Goal: Information Seeking & Learning: Understand process/instructions

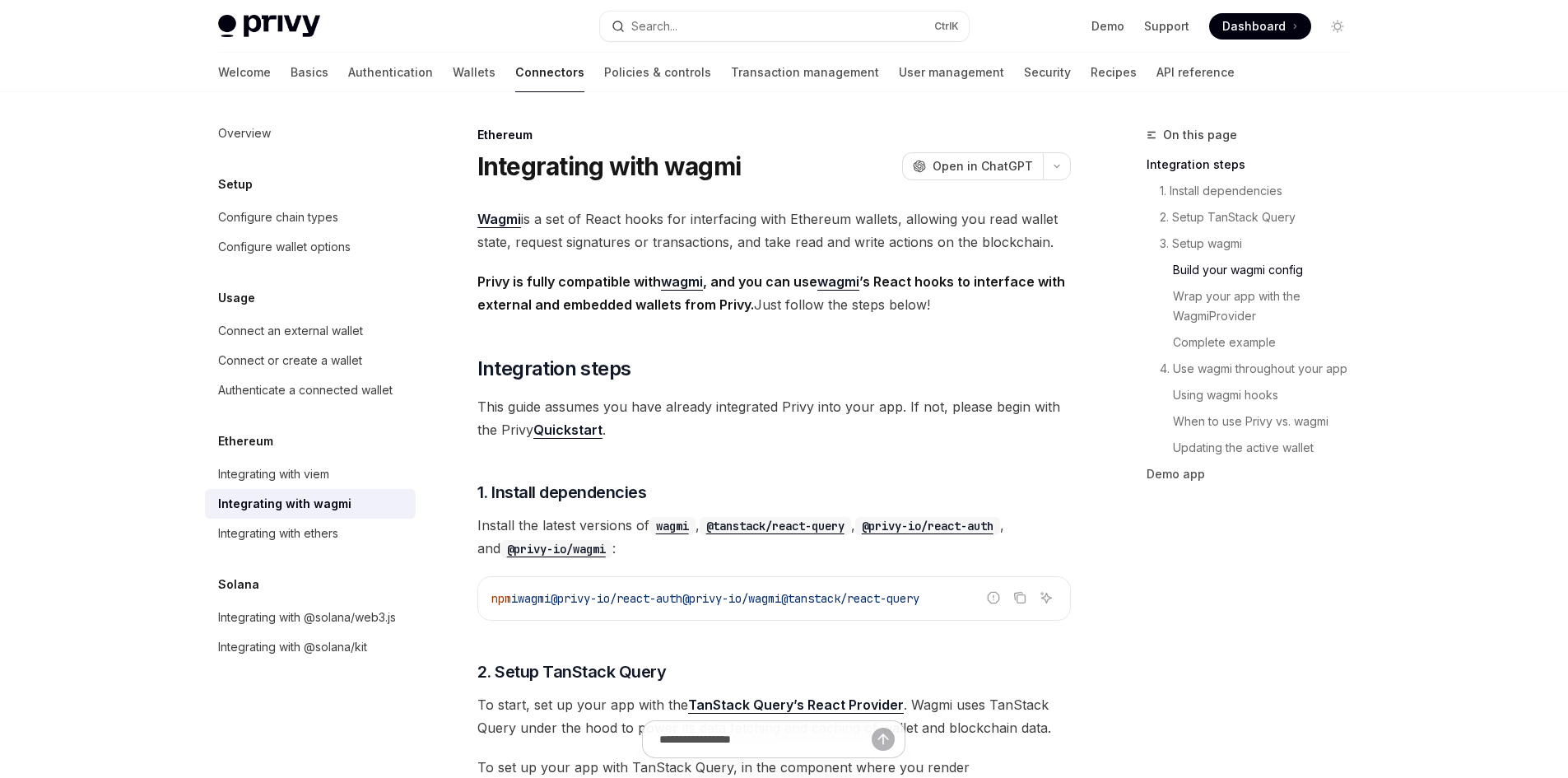
scroll to position [1653, 0]
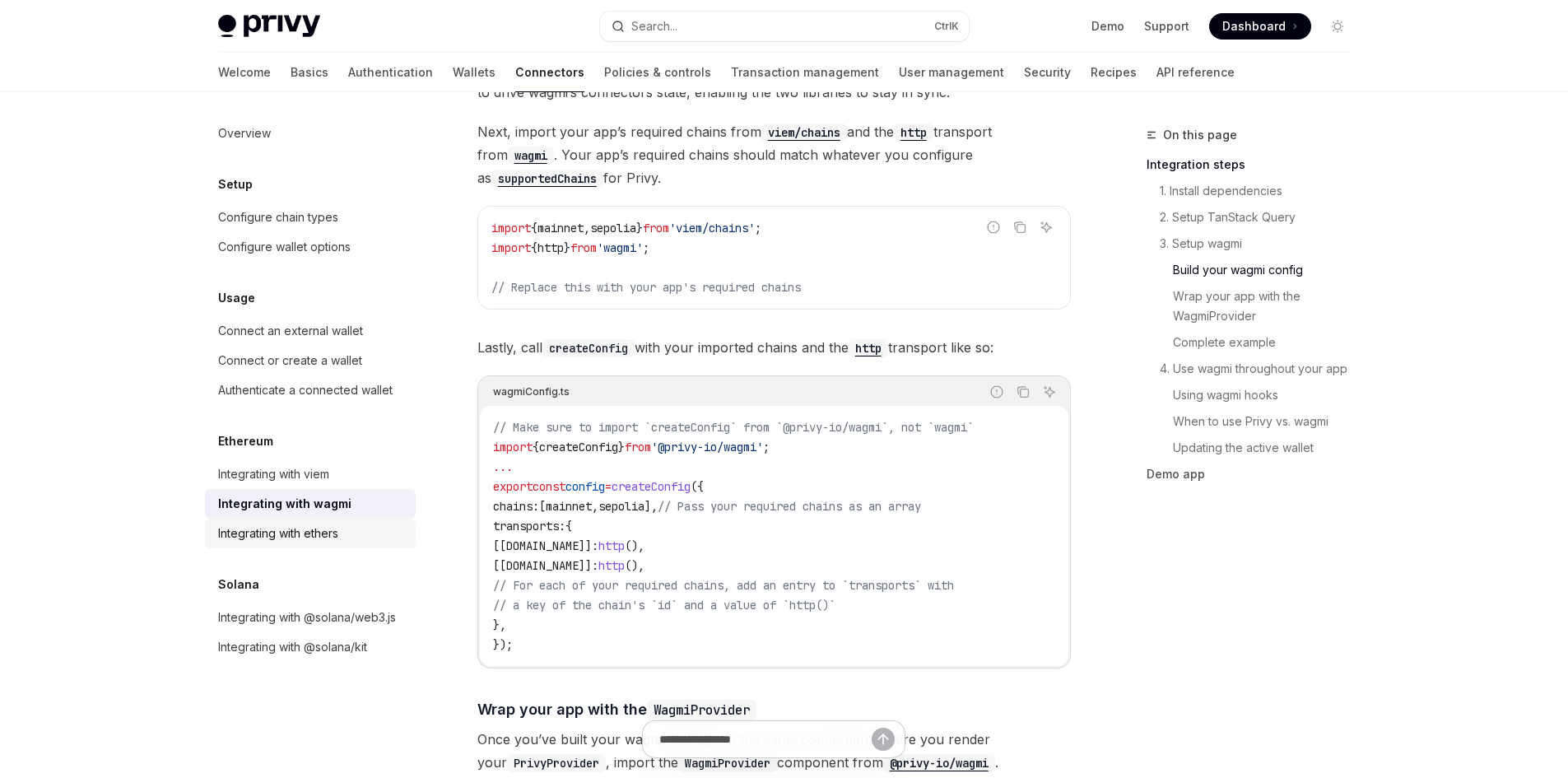
click at [357, 533] on div "Integrating with ethers" at bounding box center [312, 533] width 188 height 20
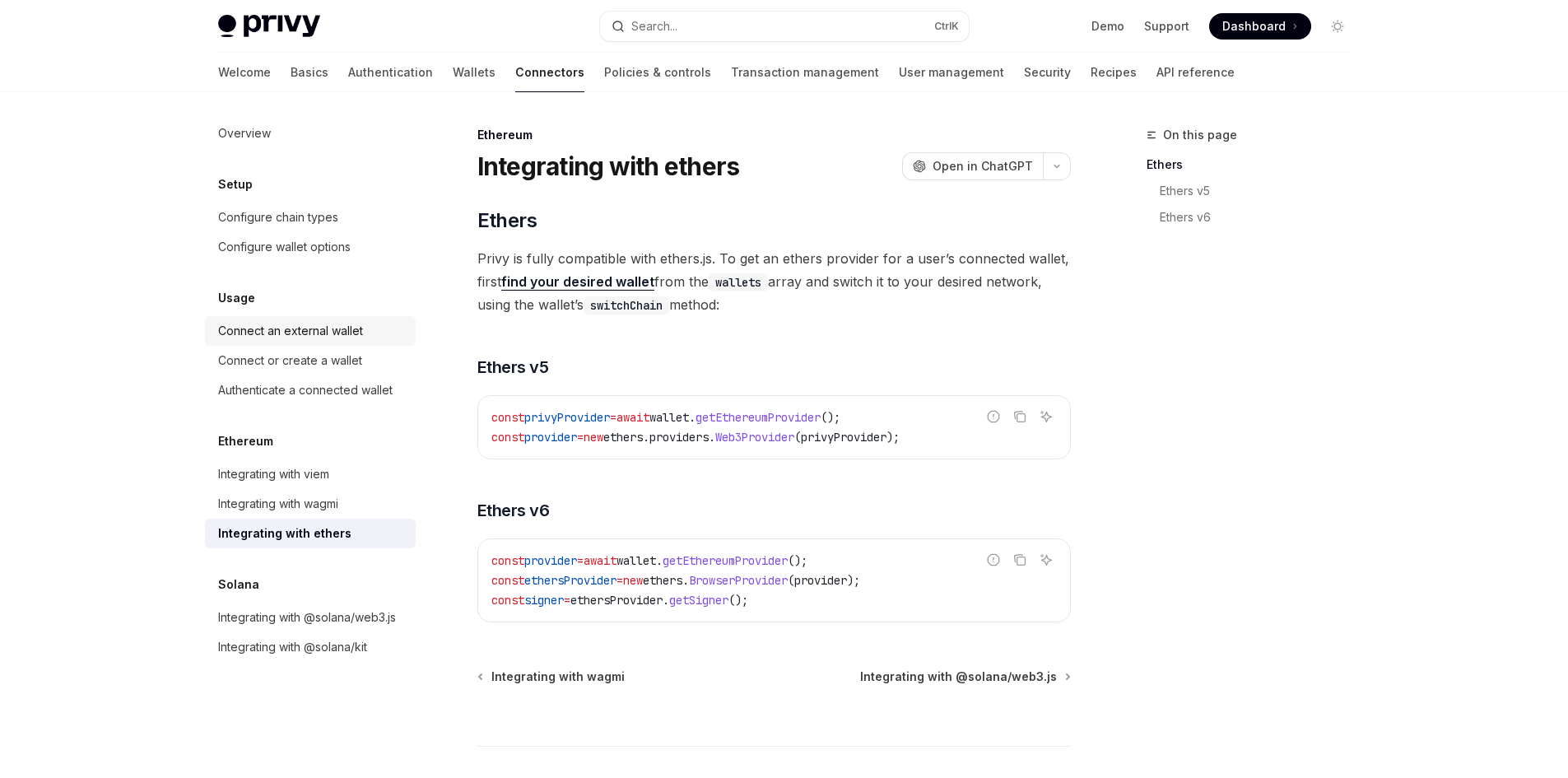
click at [331, 330] on div "Connect an external wallet" at bounding box center [290, 330] width 145 height 20
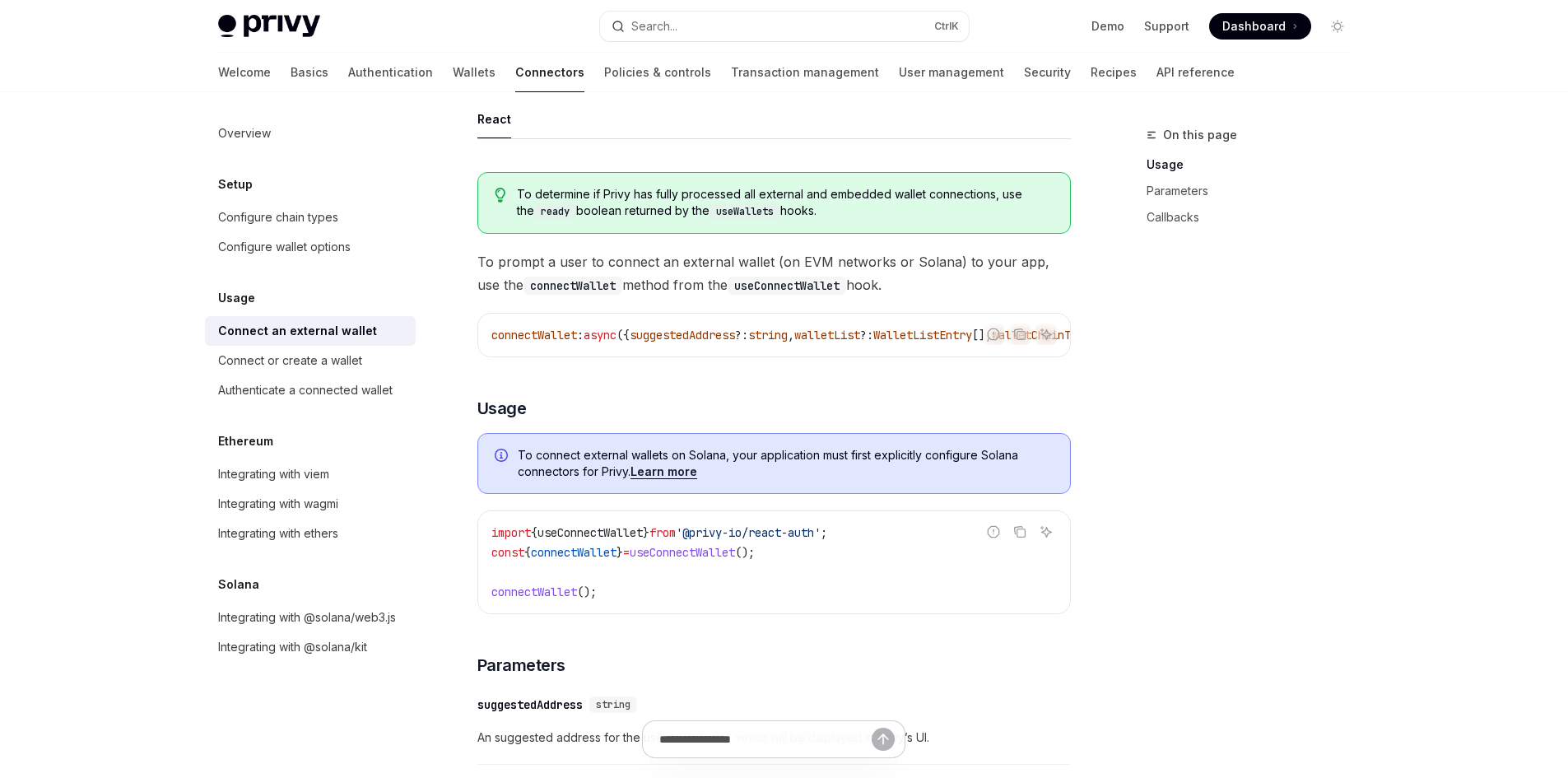
scroll to position [330, 0]
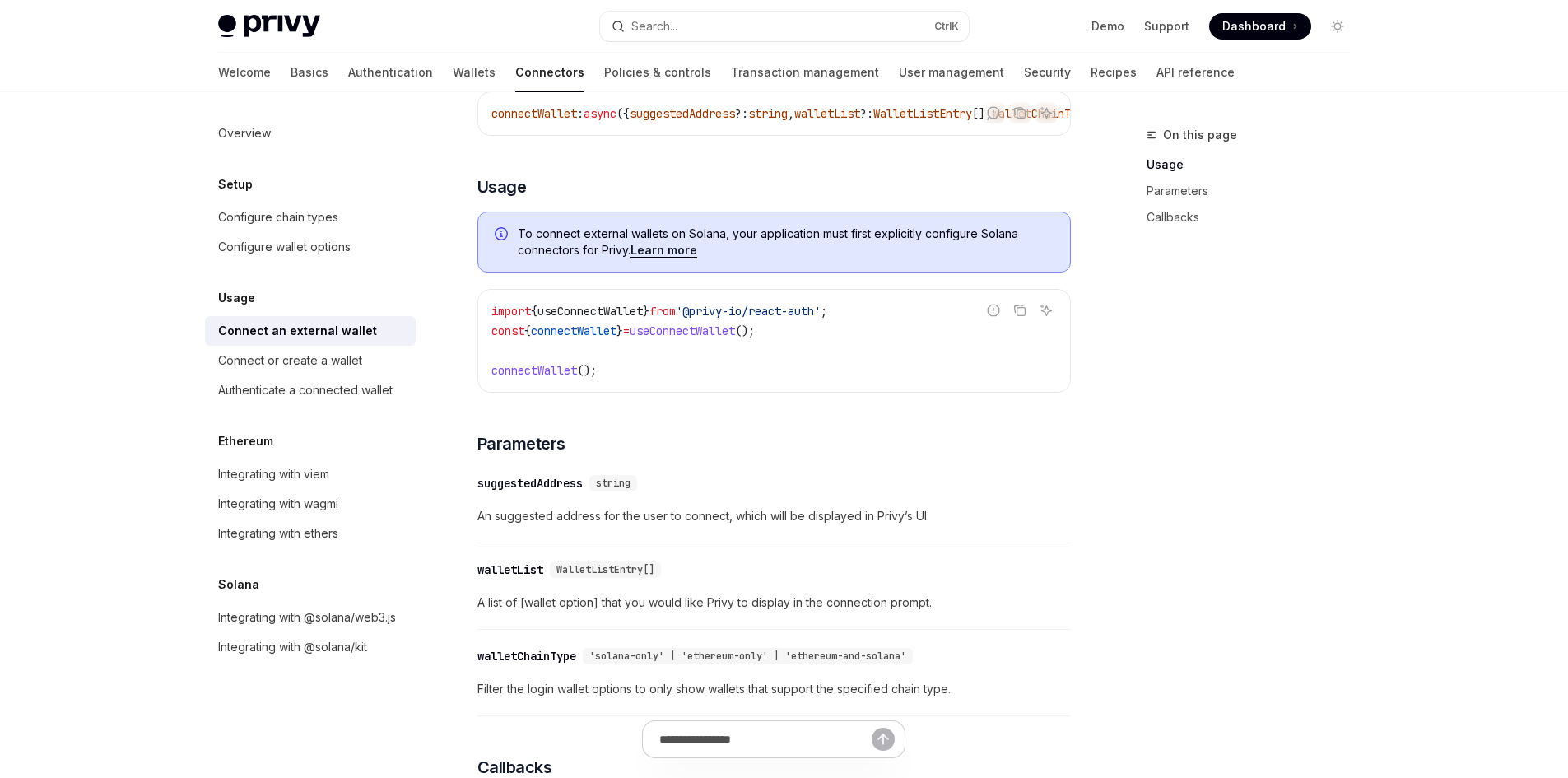
drag, startPoint x: 762, startPoint y: 333, endPoint x: 411, endPoint y: 331, distance: 351.0
click at [411, 331] on div "Overview Setup Configure chain types Configure wallet options Usage Connect an …" at bounding box center [784, 619] width 1211 height 1712
click at [893, 331] on code "import { useConnectWallet } from '@privy-io/react-auth' ; const { connectWallet…" at bounding box center [774, 341] width 566 height 79
drag, startPoint x: 692, startPoint y: 341, endPoint x: 486, endPoint y: 341, distance: 206.0
click at [486, 341] on div "import { useConnectWallet } from '@privy-io/react-auth' ; const { connectWallet…" at bounding box center [774, 341] width 592 height 102
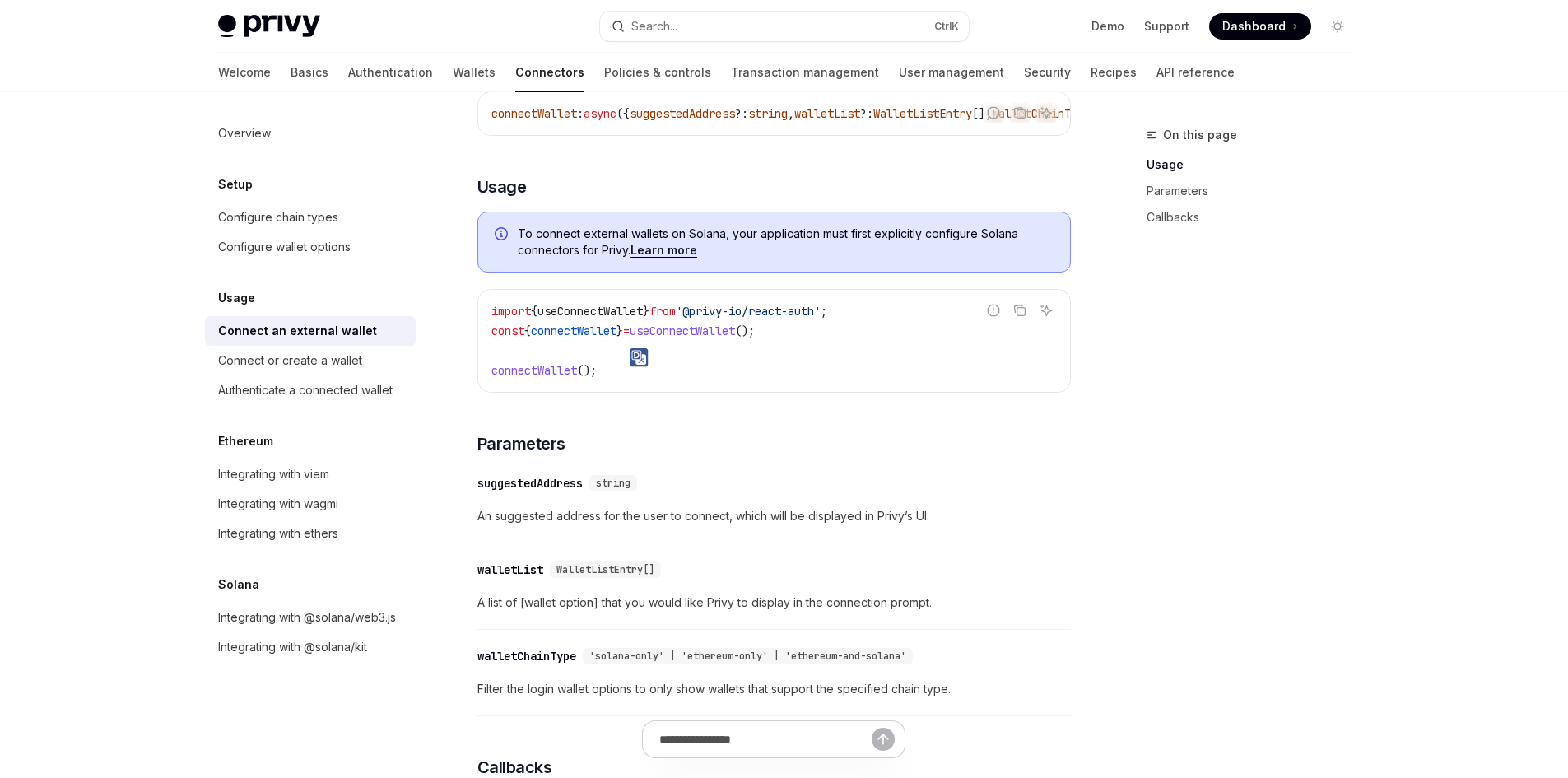
click at [714, 375] on code "import { useConnectWallet } from '@privy-io/react-auth' ; const { connectWallet…" at bounding box center [774, 341] width 566 height 79
click at [347, 353] on div "Connect or create a wallet" at bounding box center [290, 360] width 144 height 20
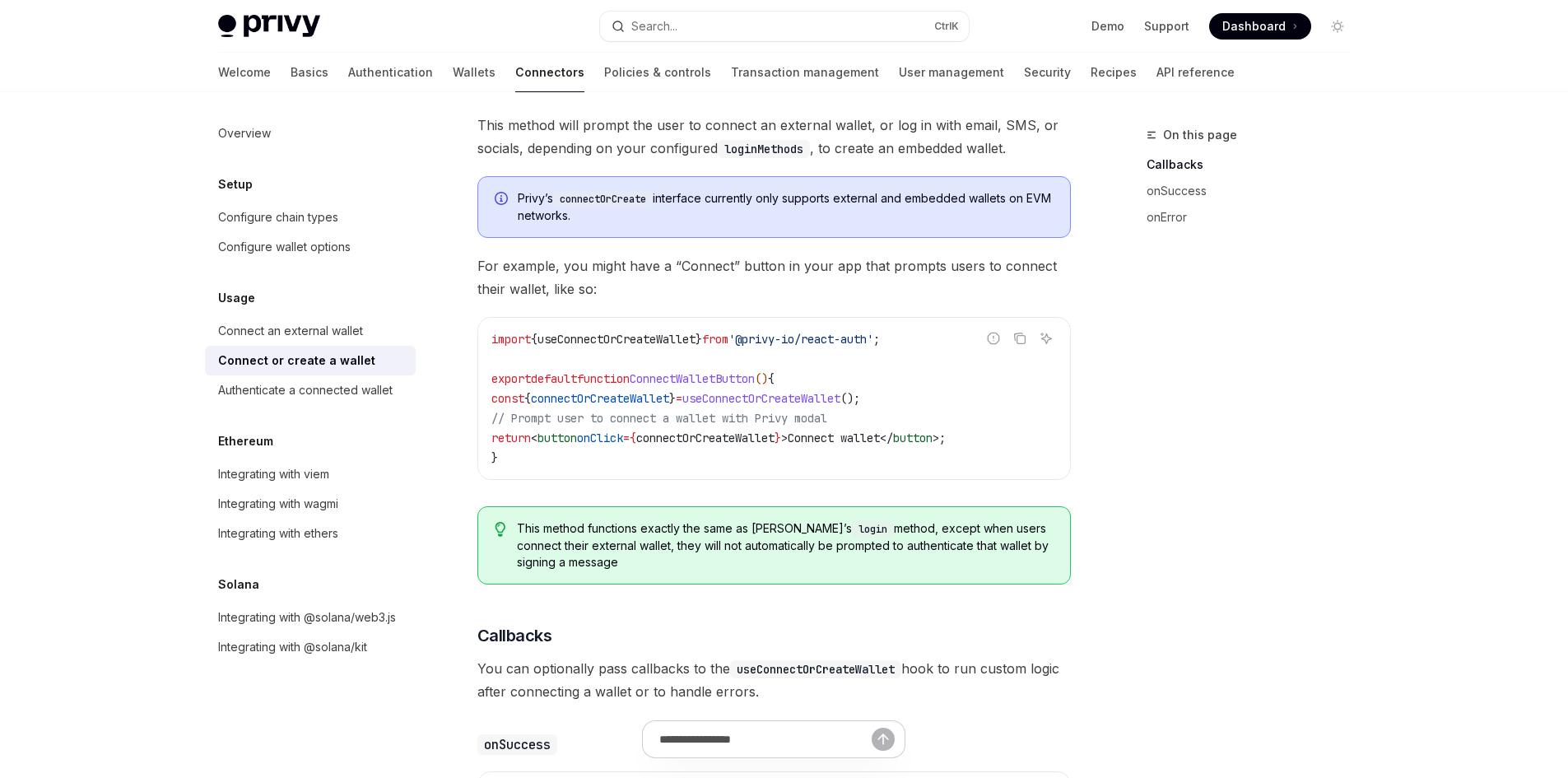
scroll to position [411, 0]
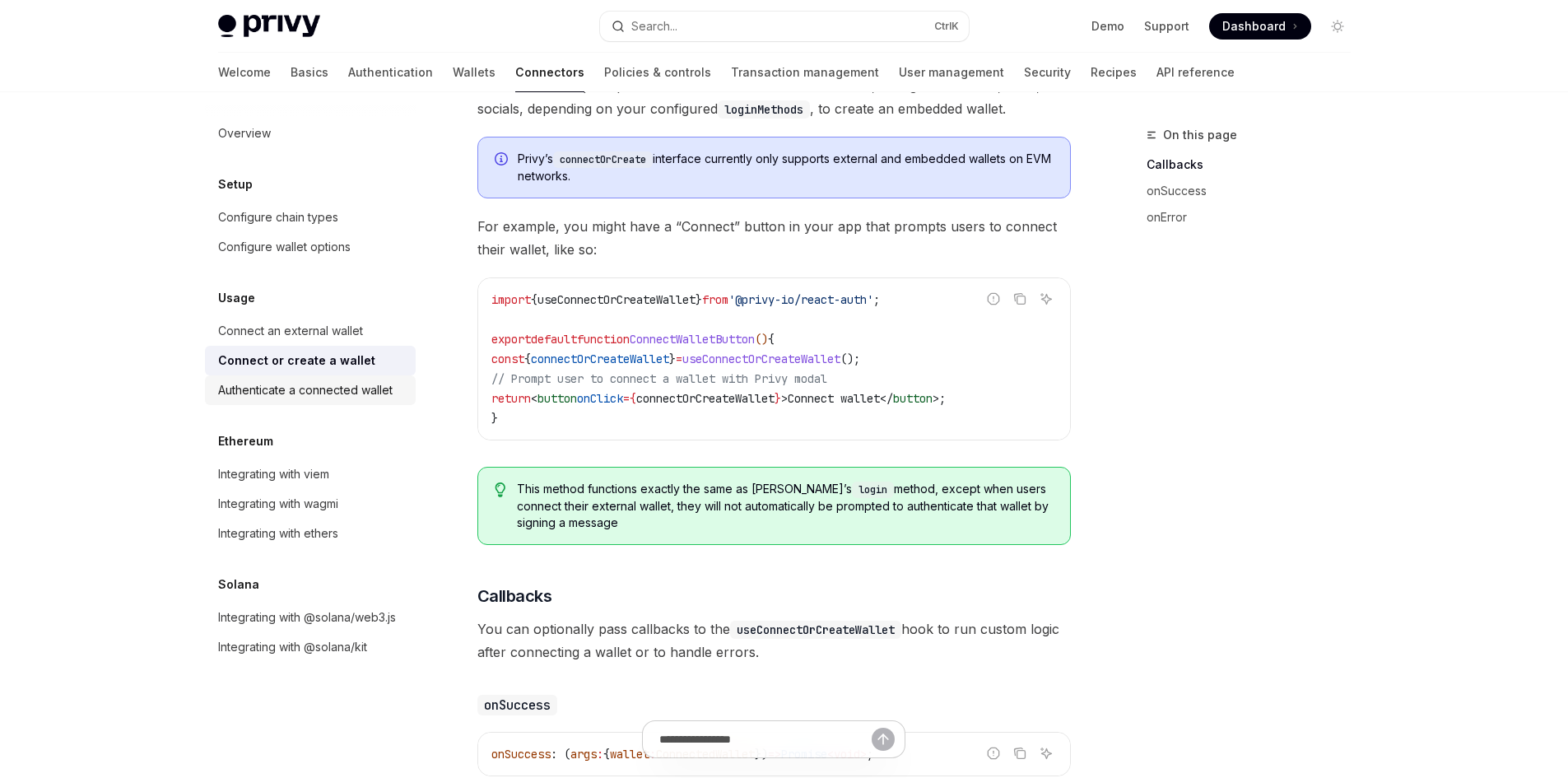
click at [347, 376] on link "Authenticate a connected wallet" at bounding box center [310, 390] width 211 height 30
type textarea "*"
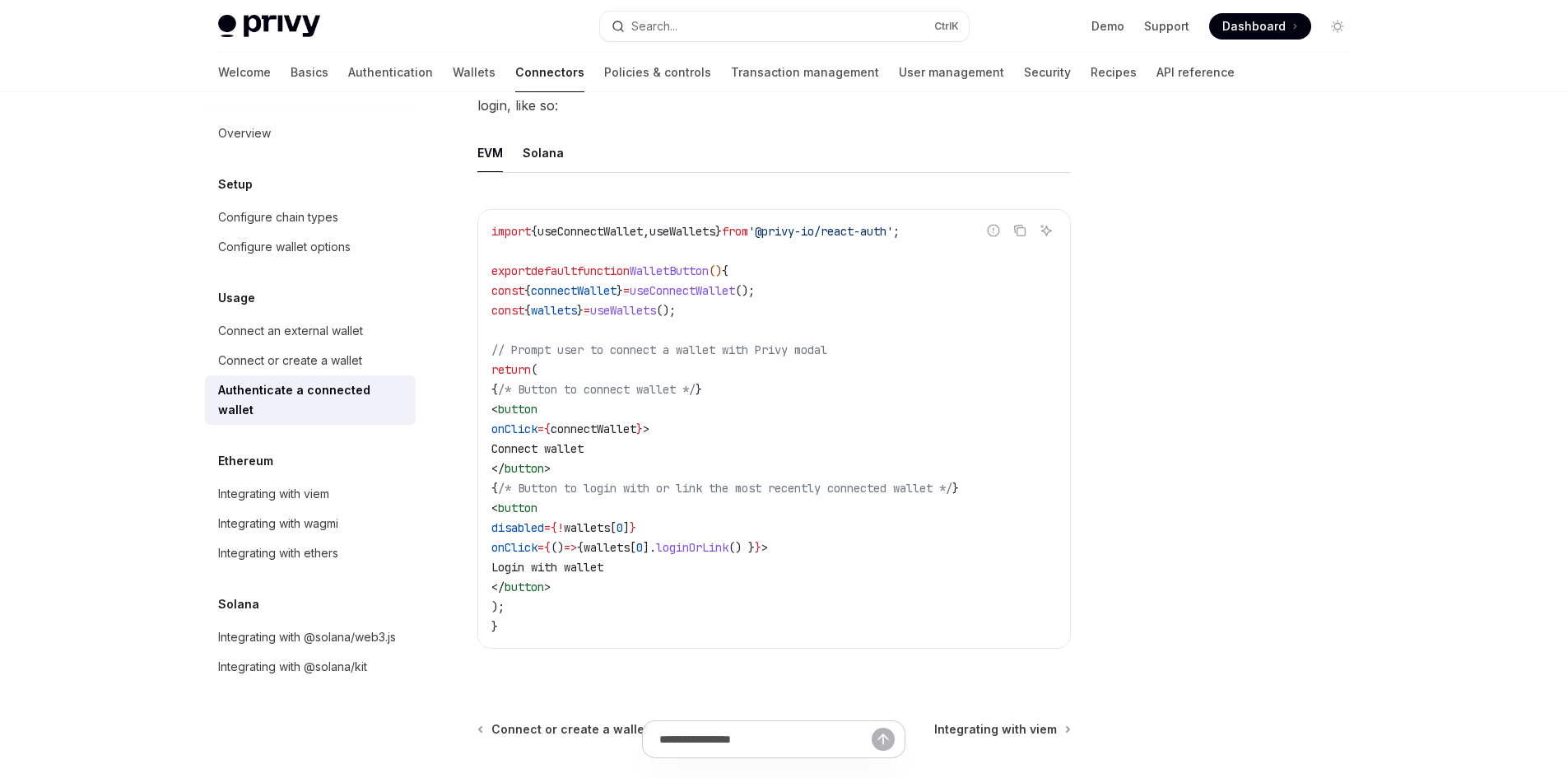
scroll to position [823, 0]
